Goal: Task Accomplishment & Management: Complete application form

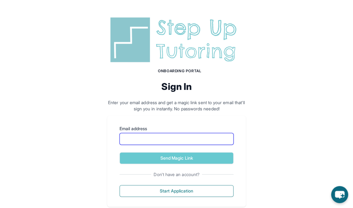
click at [163, 142] on input "Email address" at bounding box center [177, 139] width 114 height 12
type input "**********"
click at [120, 152] on button "Send Magic Link" at bounding box center [177, 158] width 114 height 12
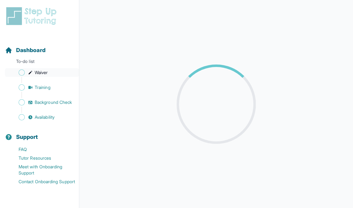
click at [44, 72] on span "Waiver" at bounding box center [41, 72] width 13 height 6
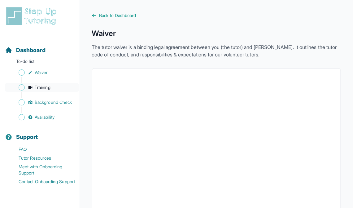
click at [40, 91] on link "Training" at bounding box center [42, 87] width 74 height 9
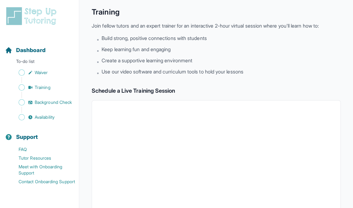
scroll to position [22, 0]
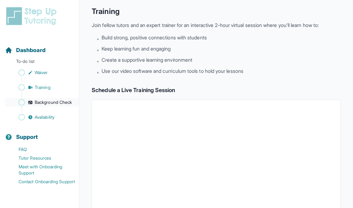
click at [39, 103] on span "Background Check" at bounding box center [53, 102] width 37 height 6
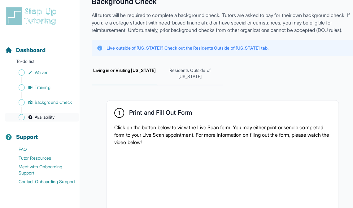
click at [47, 118] on span "Availability" at bounding box center [45, 117] width 20 height 6
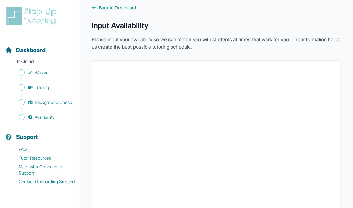
scroll to position [7, 0]
click at [32, 52] on span "Dashboard" at bounding box center [30, 50] width 29 height 9
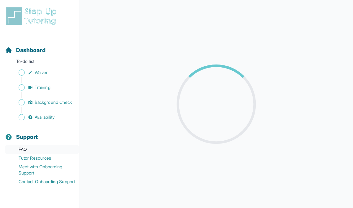
click at [24, 149] on link "FAQ" at bounding box center [42, 149] width 74 height 9
